Goal: Check status: Check status

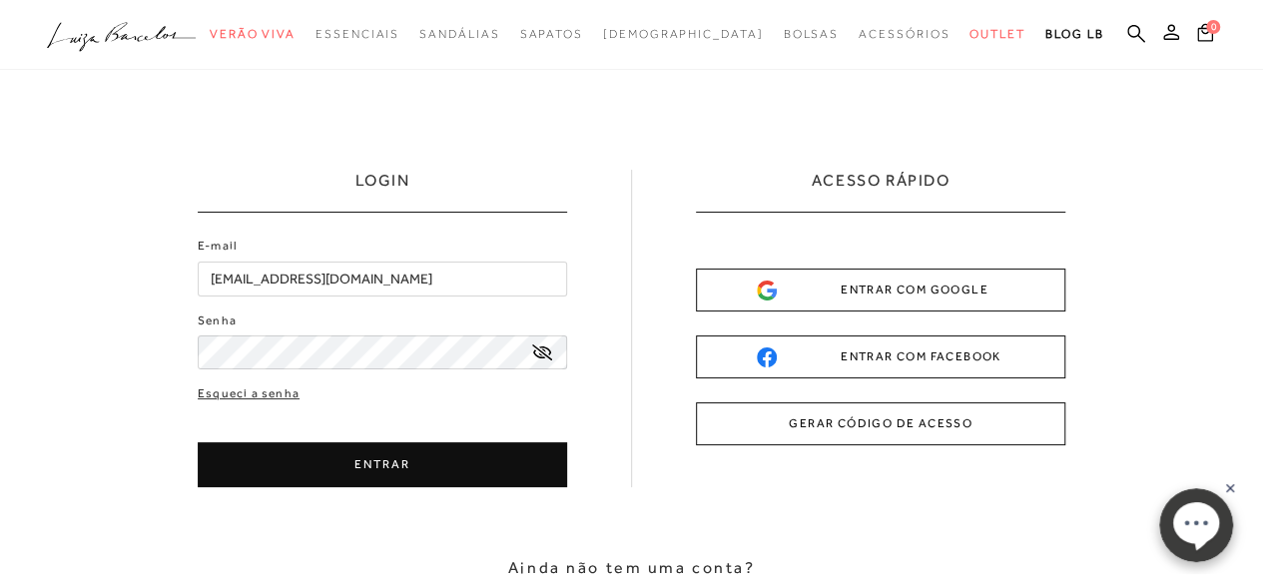
click at [397, 464] on button "ENTRAR" at bounding box center [382, 464] width 369 height 45
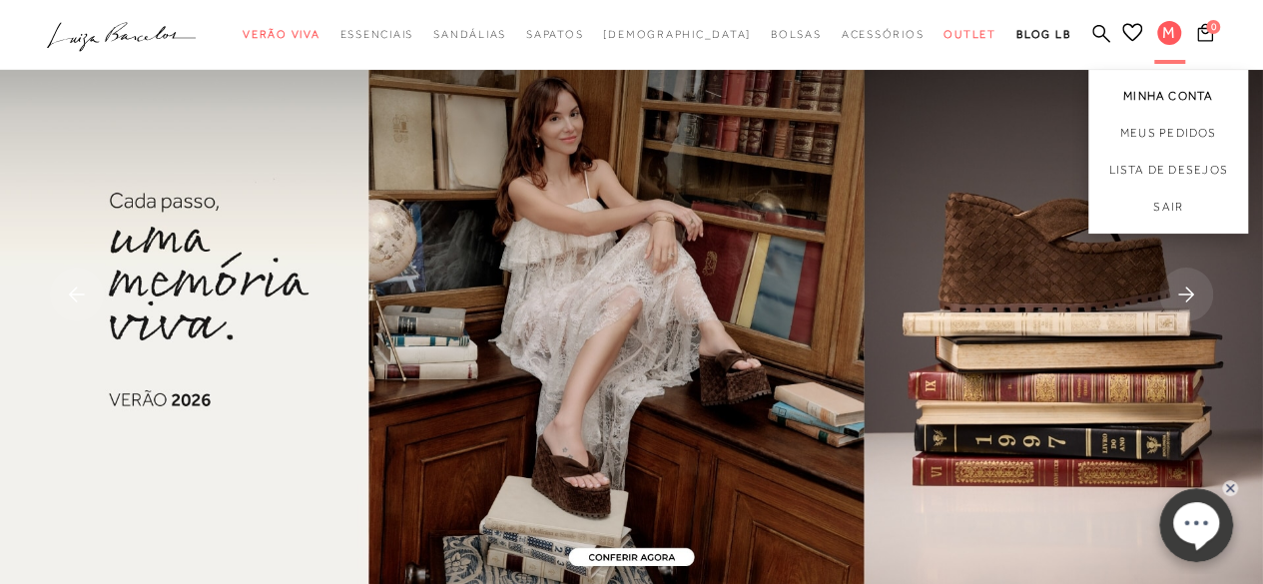
click at [1174, 91] on link "Minha Conta" at bounding box center [1168, 92] width 160 height 45
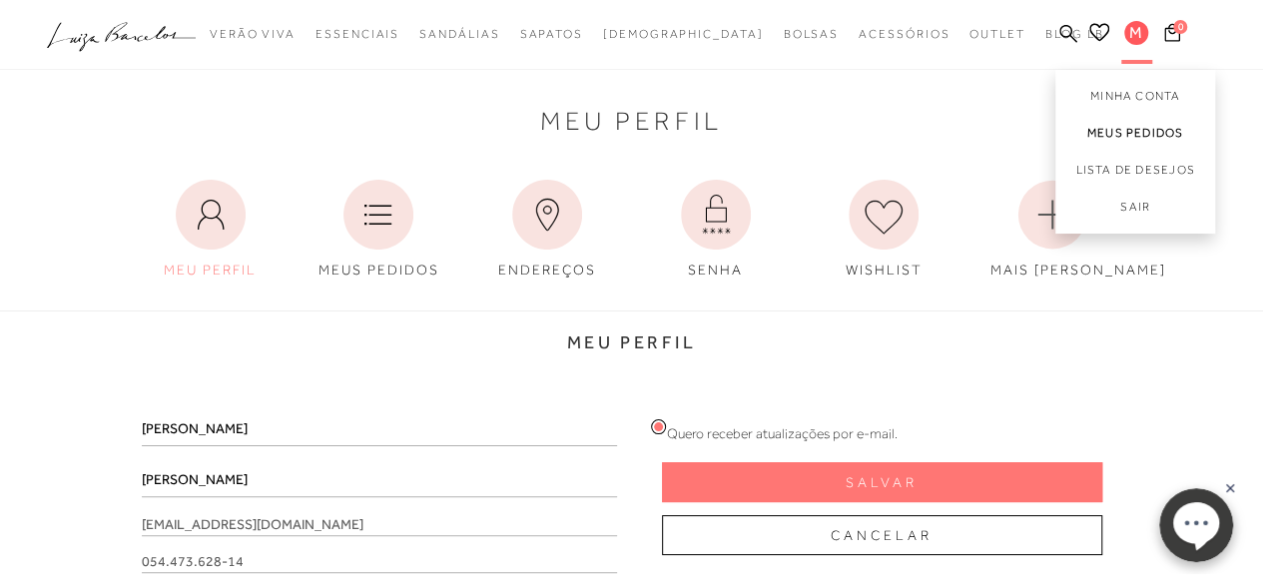
click at [1128, 127] on link "Meus Pedidos" at bounding box center [1135, 133] width 160 height 37
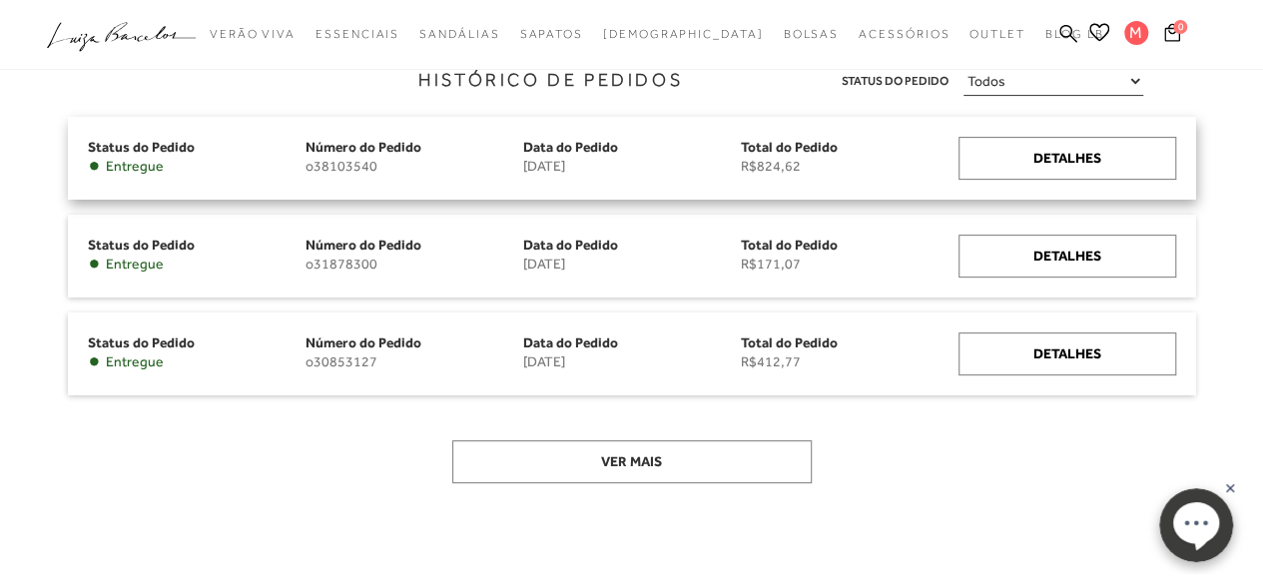
scroll to position [300, 0]
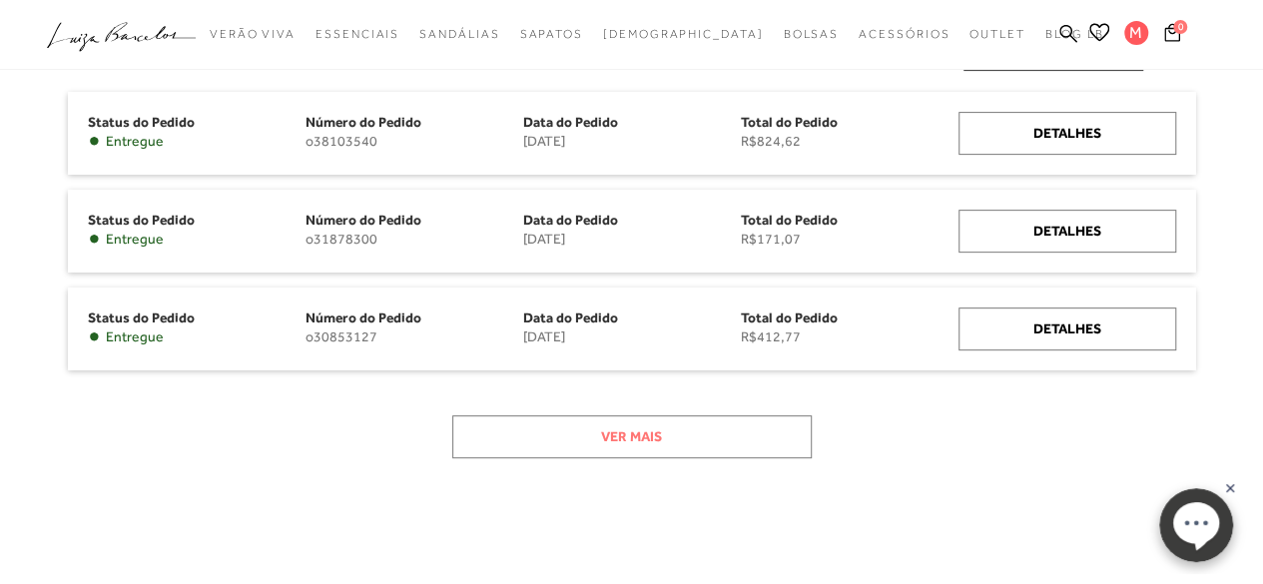
click at [616, 434] on button "Ver mais" at bounding box center [631, 436] width 359 height 43
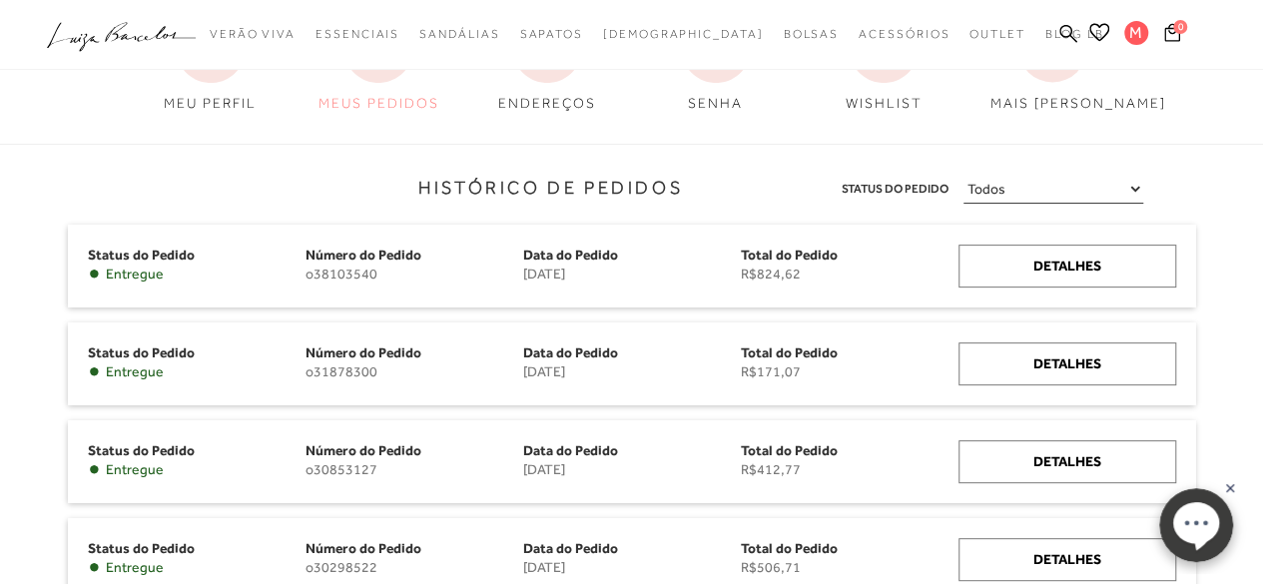
scroll to position [100, 0]
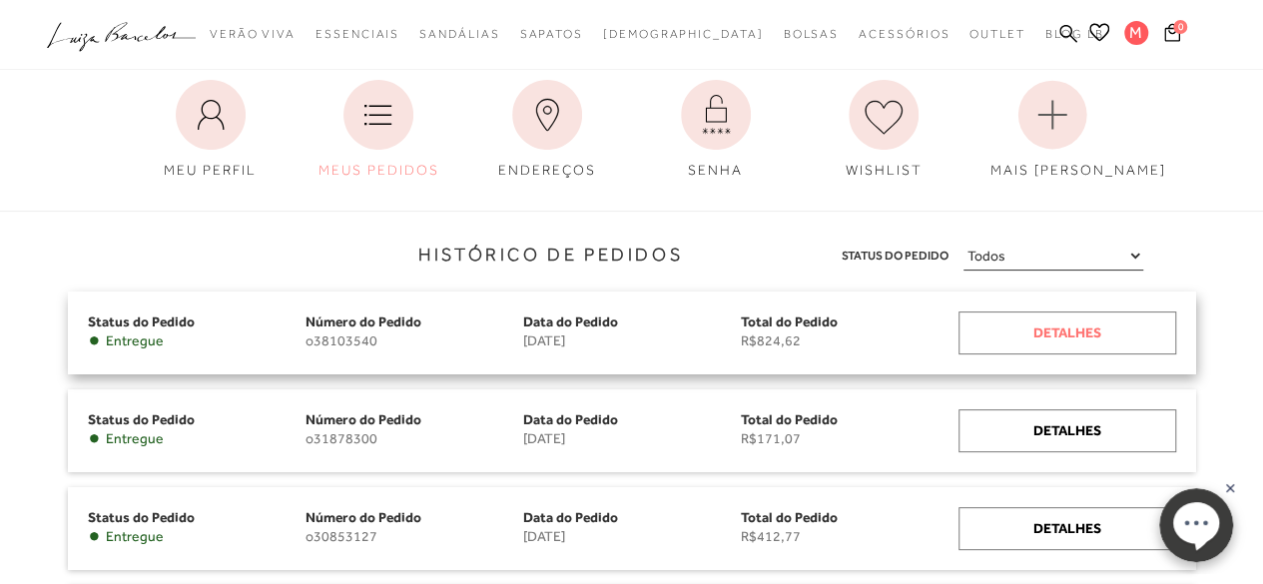
click at [1083, 338] on div "Detalhes" at bounding box center [1067, 333] width 218 height 43
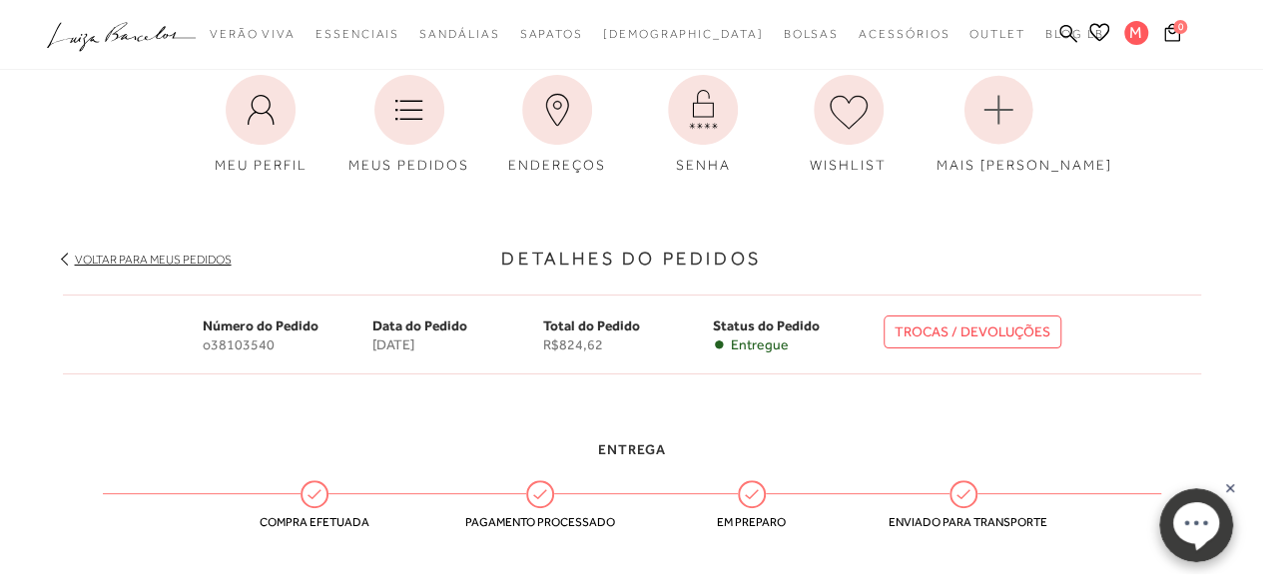
scroll to position [100, 0]
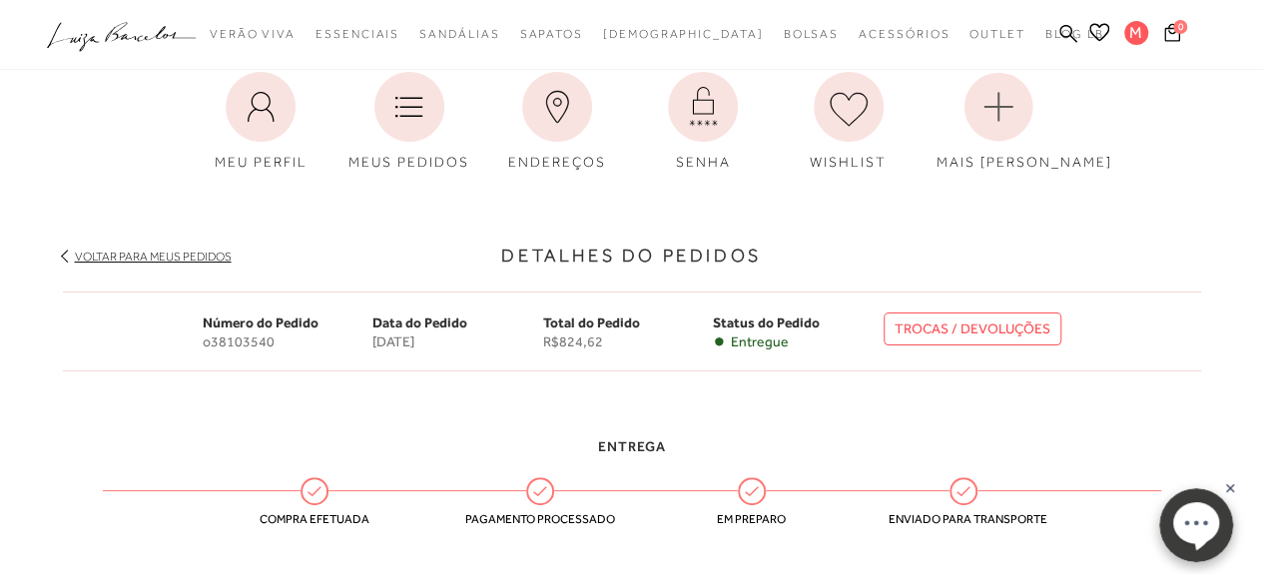
click at [927, 328] on link "TROCAS / DEVOLUÇÕES" at bounding box center [973, 328] width 178 height 33
drag, startPoint x: 274, startPoint y: 342, endPoint x: 184, endPoint y: 343, distance: 89.9
click at [184, 343] on div "Número do Pedido o38103540 Data do Pedido [DATE] Total do Pedido R$824,62 Statu…" at bounding box center [632, 332] width 1138 height 80
copy span "o38103540"
click at [948, 322] on link "TROCAS / DEVOLUÇÕES" at bounding box center [973, 328] width 178 height 33
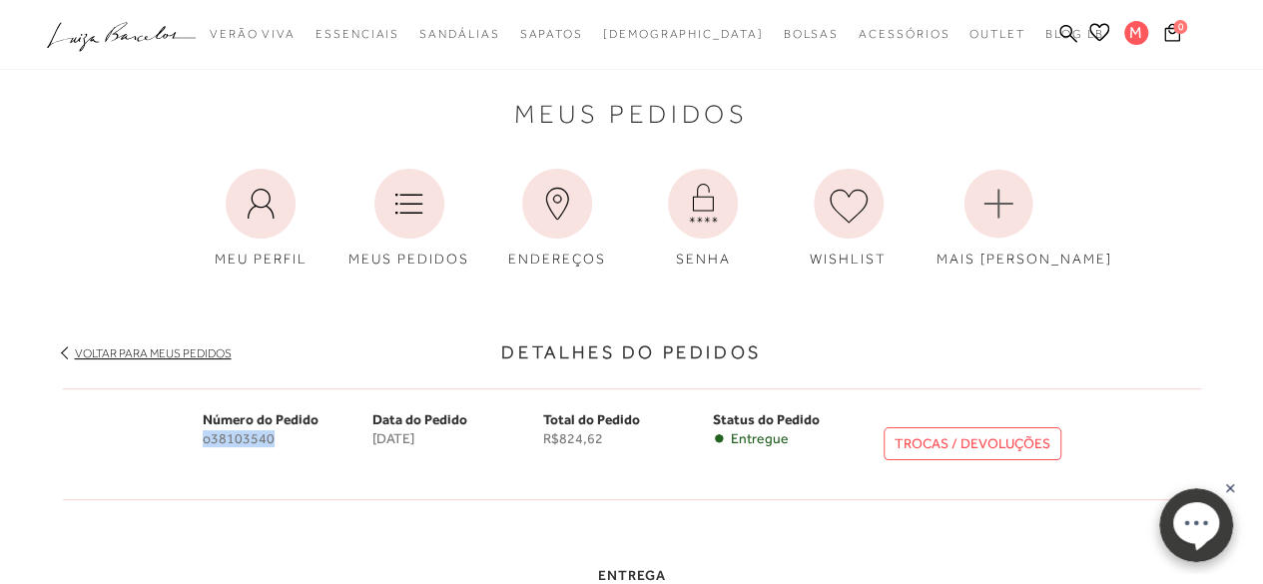
scroll to position [0, 0]
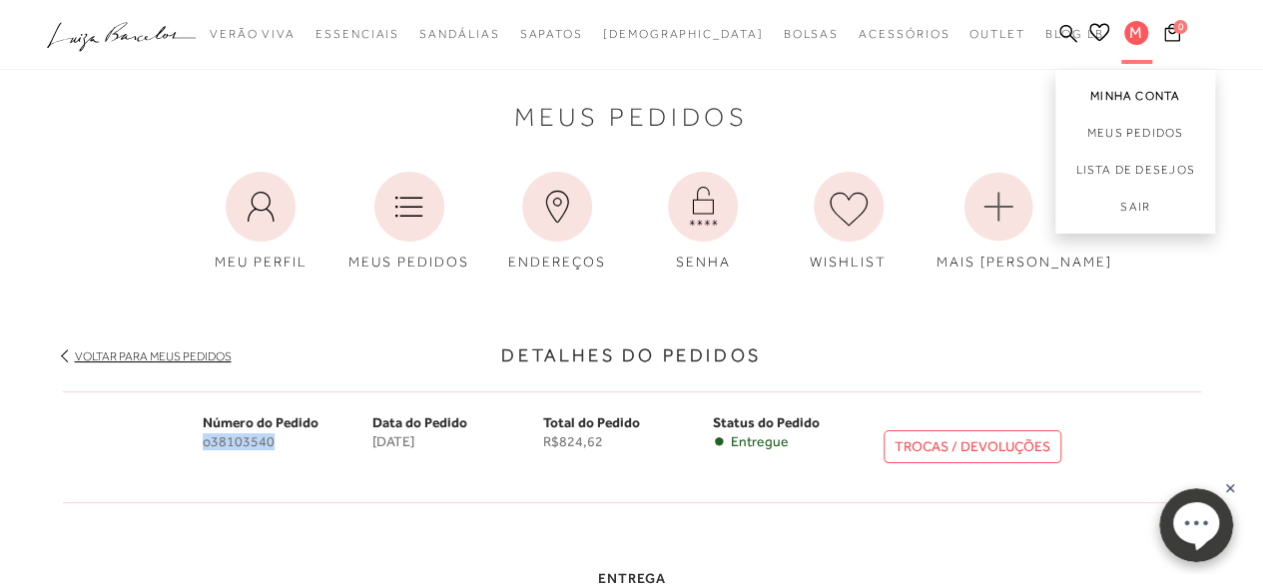
click at [1106, 95] on link "Minha Conta" at bounding box center [1135, 92] width 160 height 45
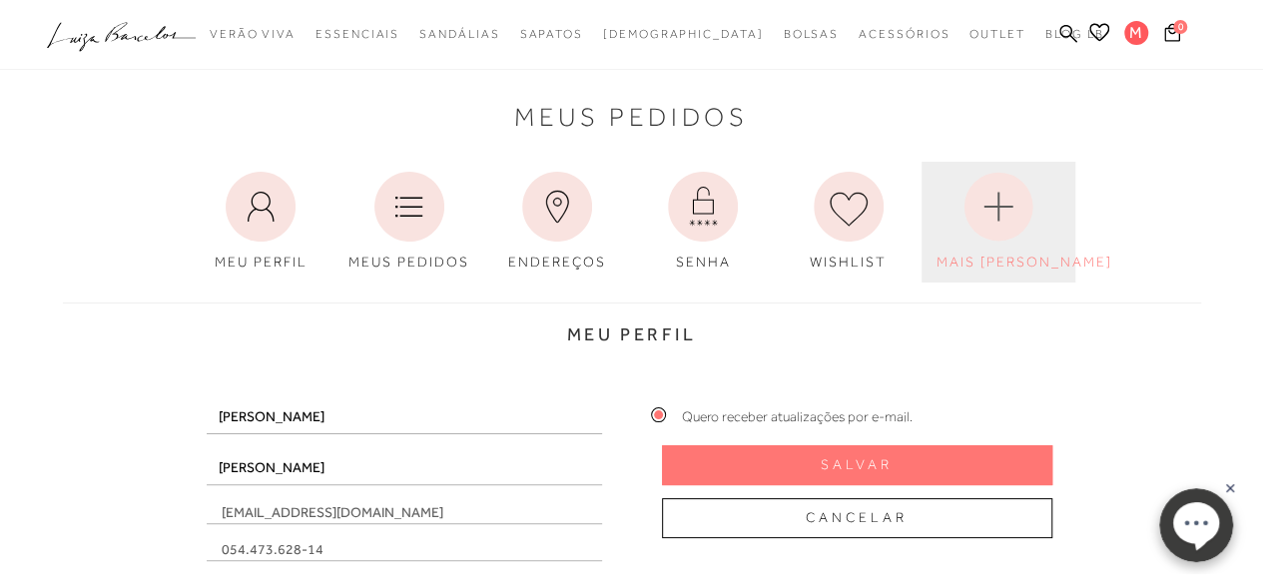
click at [1020, 201] on circle at bounding box center [997, 206] width 69 height 69
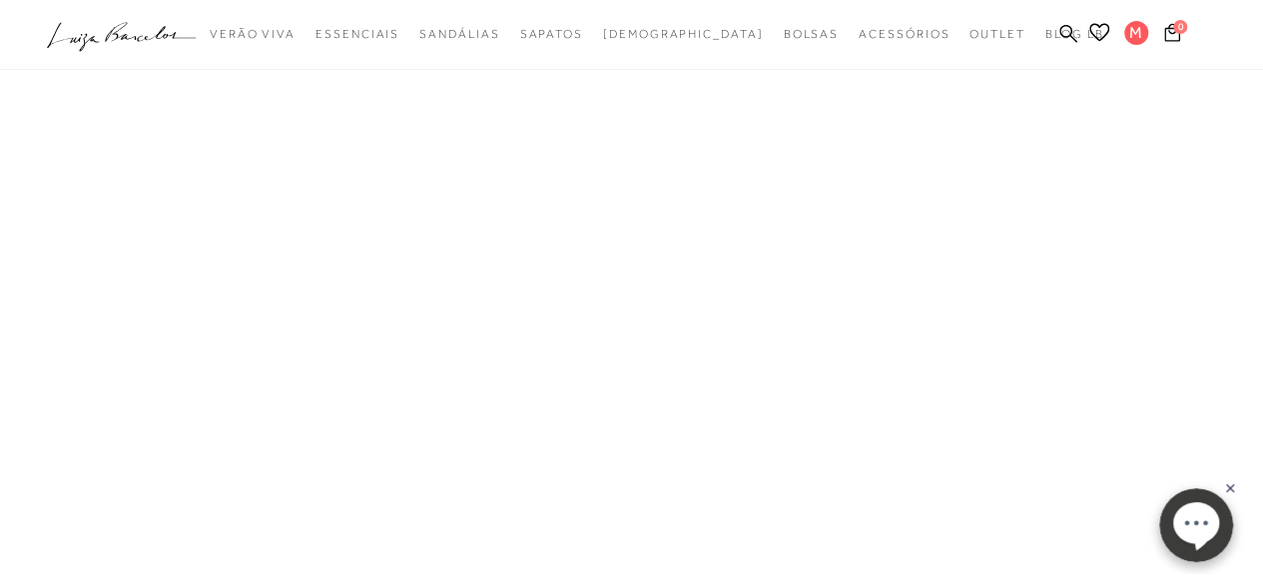
click at [995, 201] on div at bounding box center [632, 384] width 1168 height 767
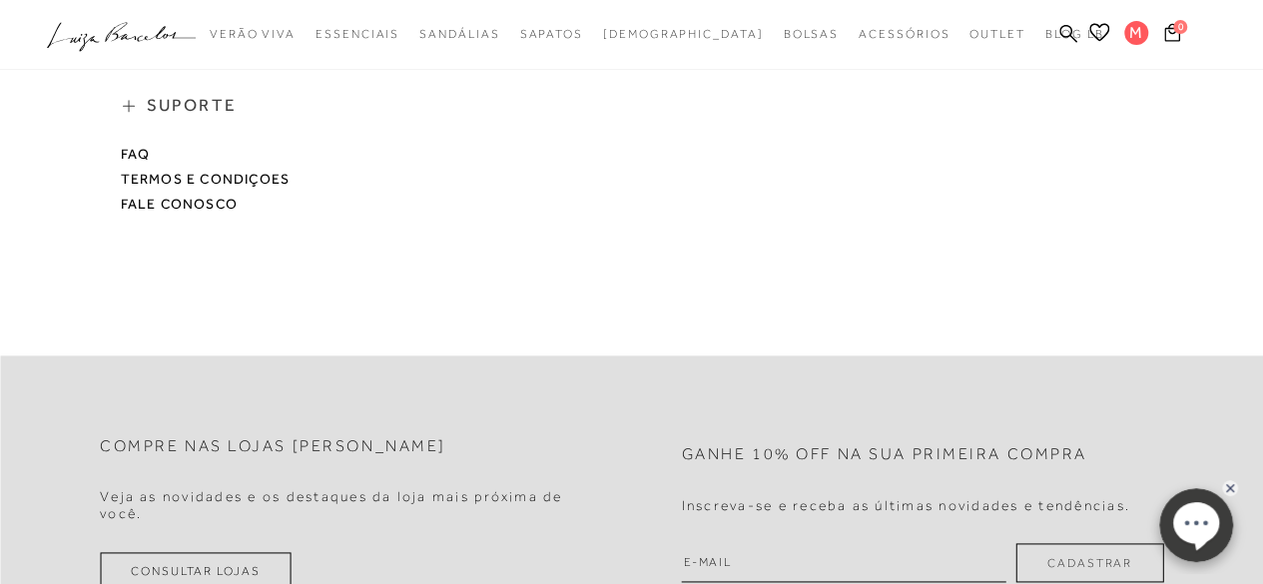
scroll to position [1098, 0]
